Goal: Find specific fact: Find specific fact

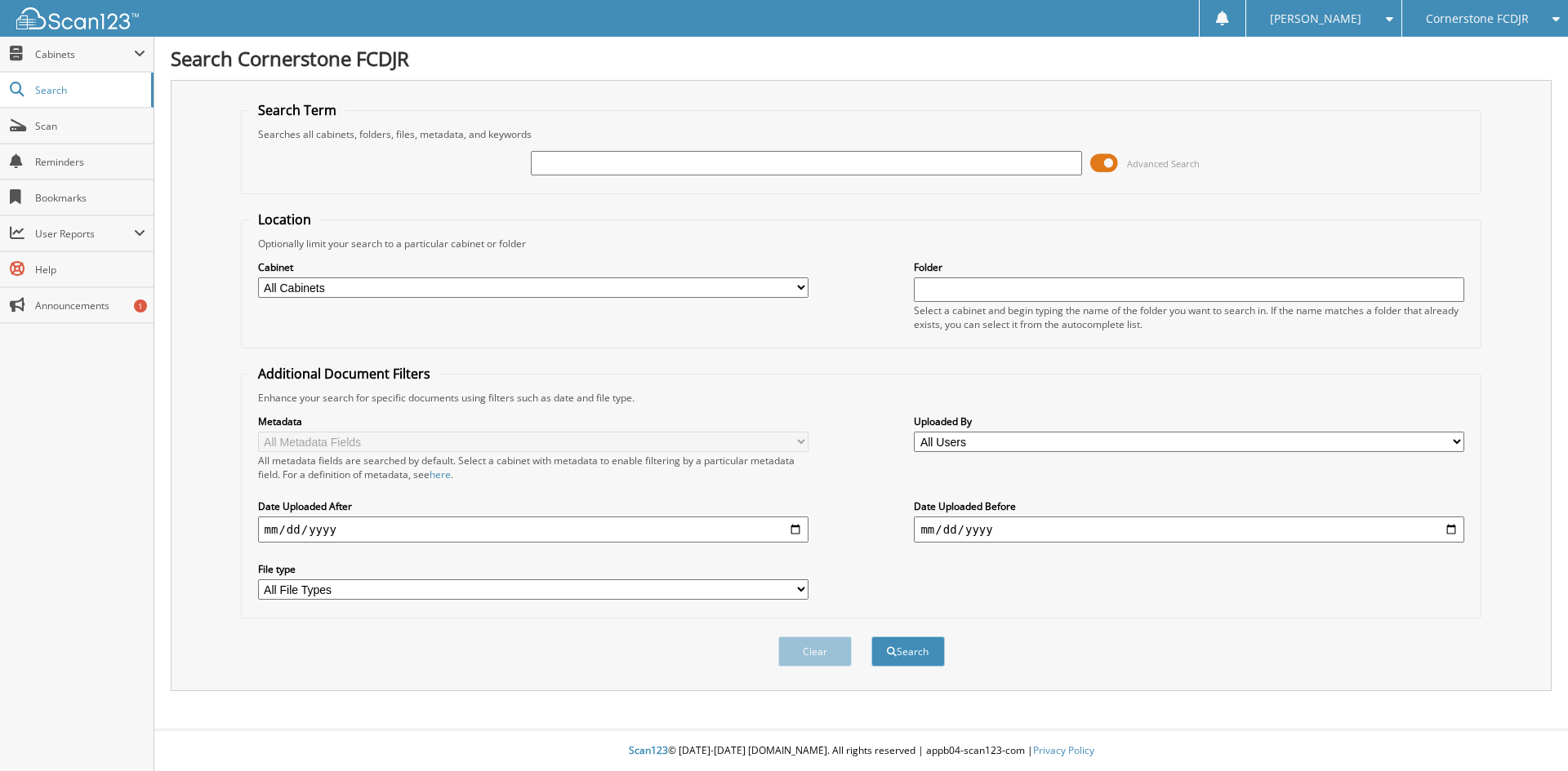
click at [629, 169] on input "text" at bounding box center [806, 163] width 551 height 24
type input "16461360"
click at [872, 637] on button "Search" at bounding box center [908, 652] width 74 height 30
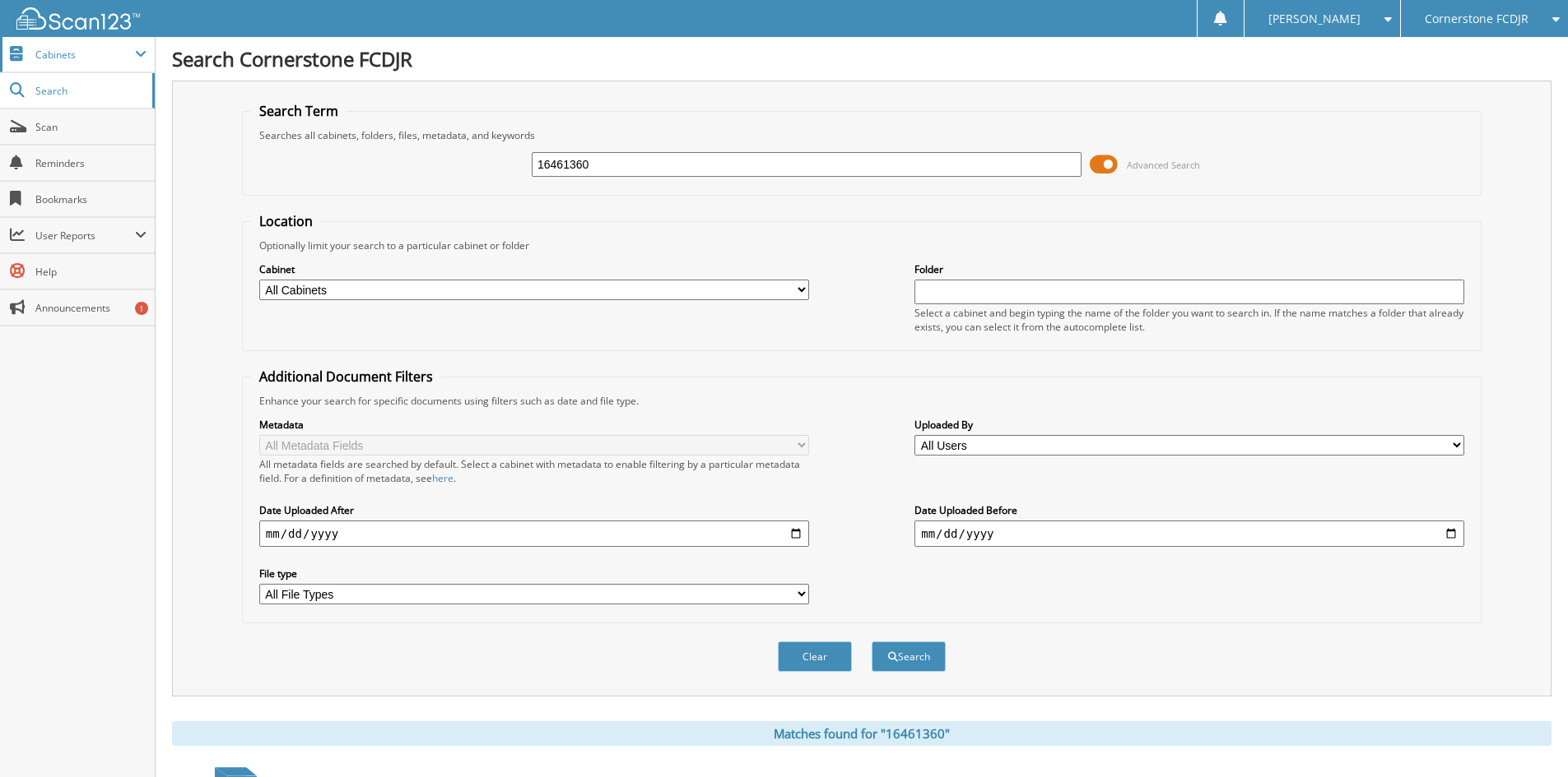
click at [78, 50] on span "Cabinets" at bounding box center [85, 55] width 99 height 14
click at [630, 153] on input "16461360" at bounding box center [806, 165] width 550 height 24
click at [96, 86] on span "Search" at bounding box center [90, 91] width 109 height 14
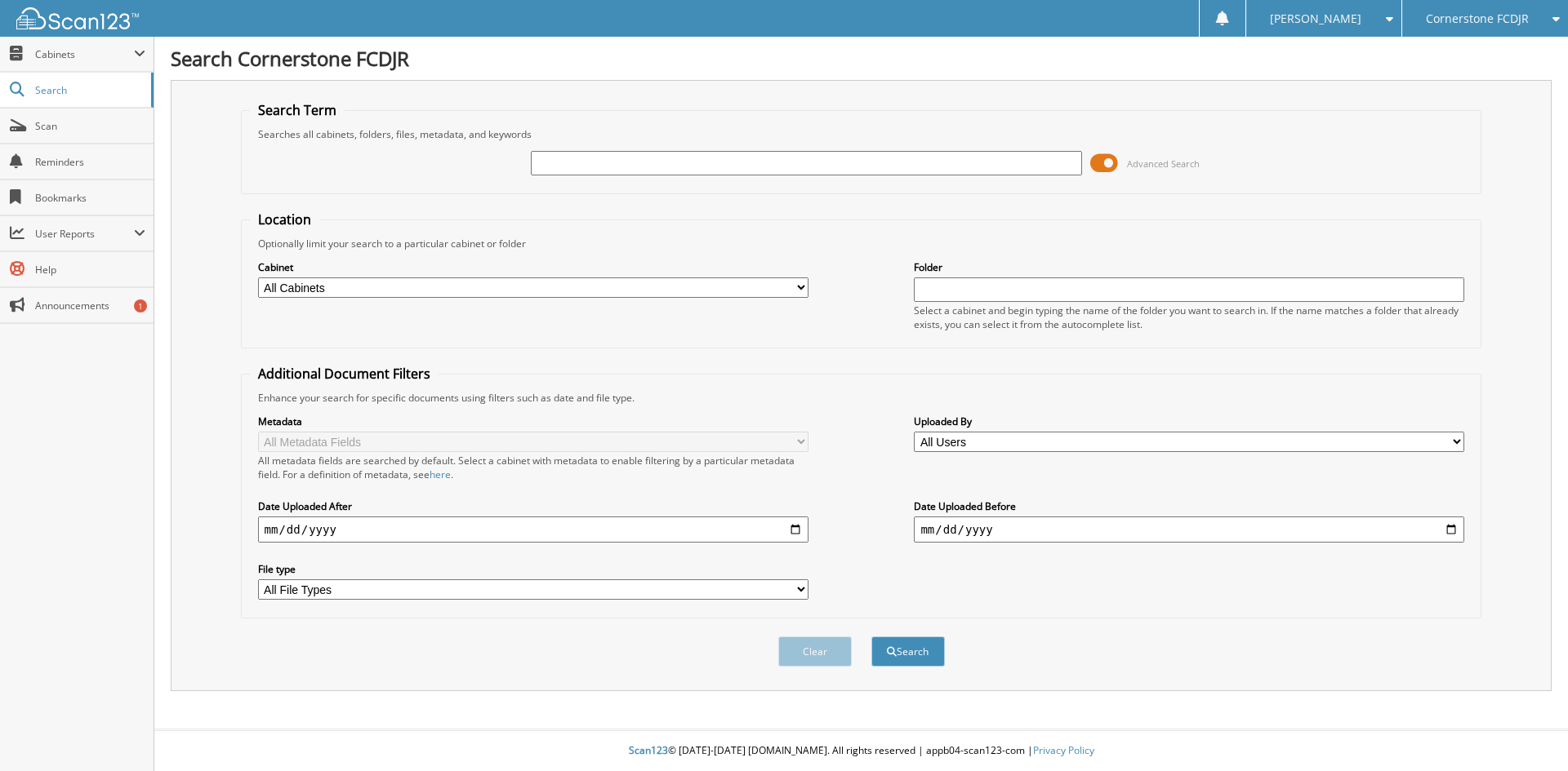
click at [751, 157] on input "text" at bounding box center [806, 163] width 551 height 24
type input "16461360"
click at [918, 655] on button "Search" at bounding box center [908, 652] width 74 height 30
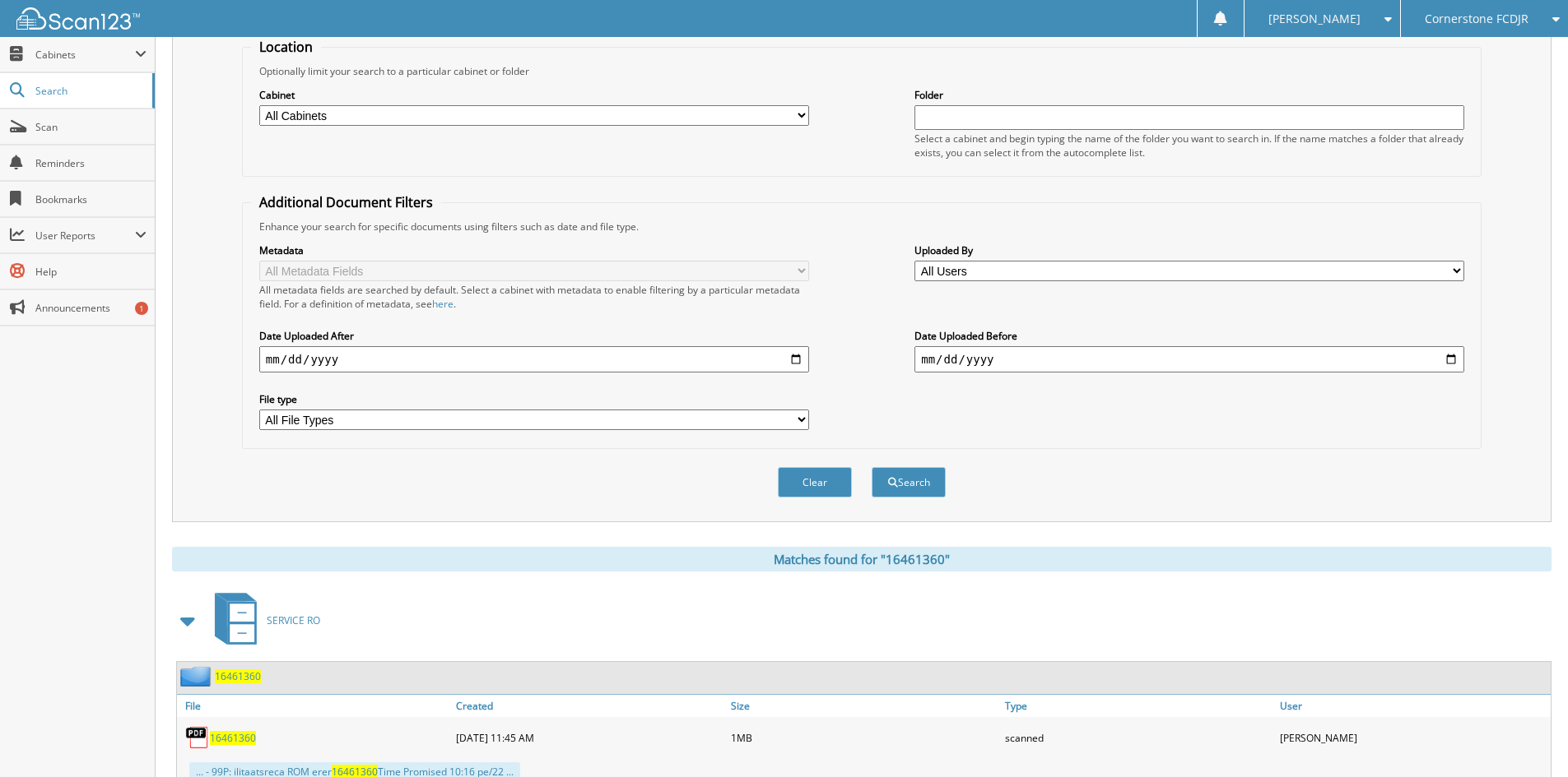
scroll to position [233, 0]
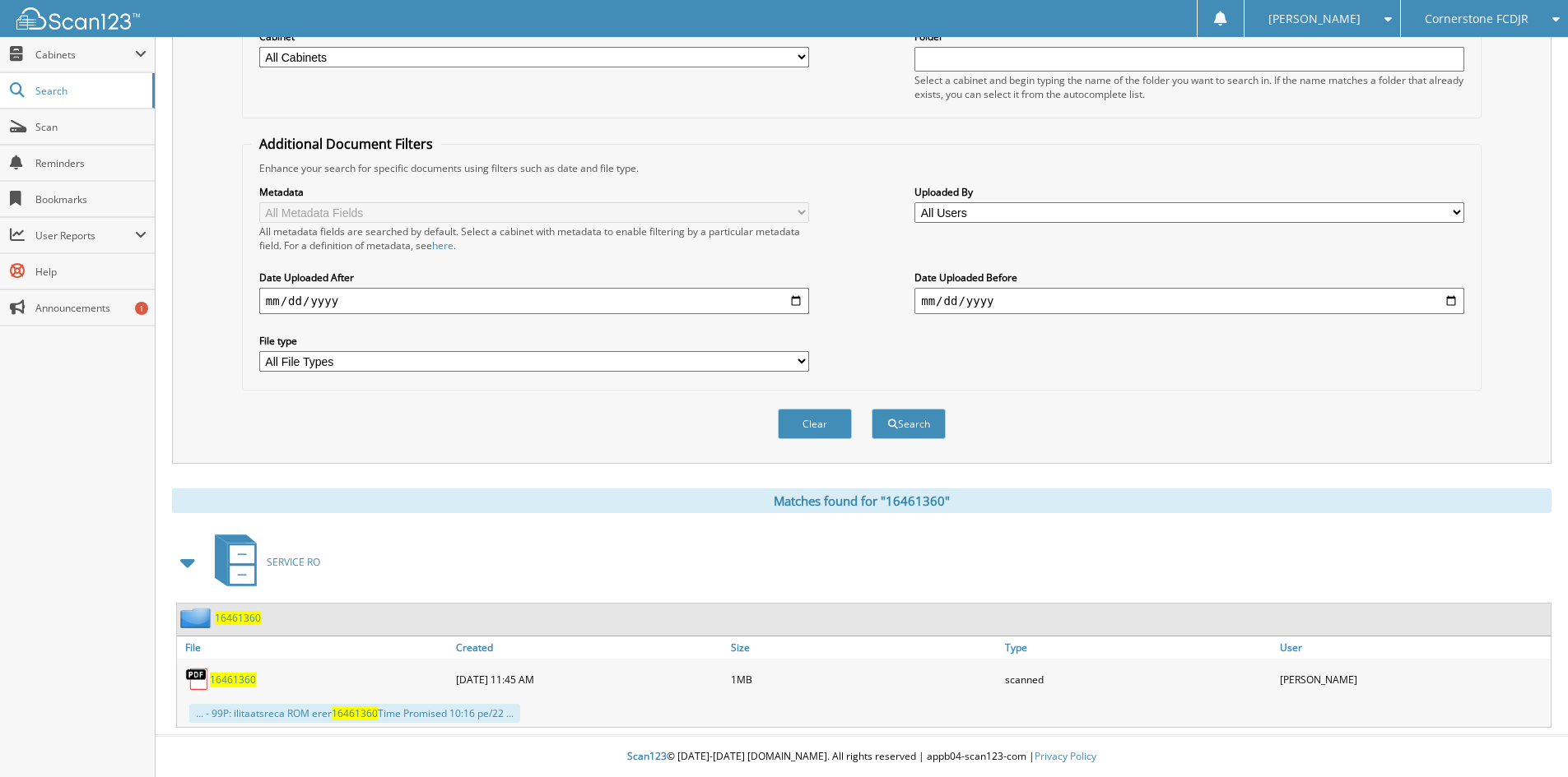
click at [234, 679] on span "16461360" at bounding box center [233, 680] width 46 height 14
